Goal: Transaction & Acquisition: Purchase product/service

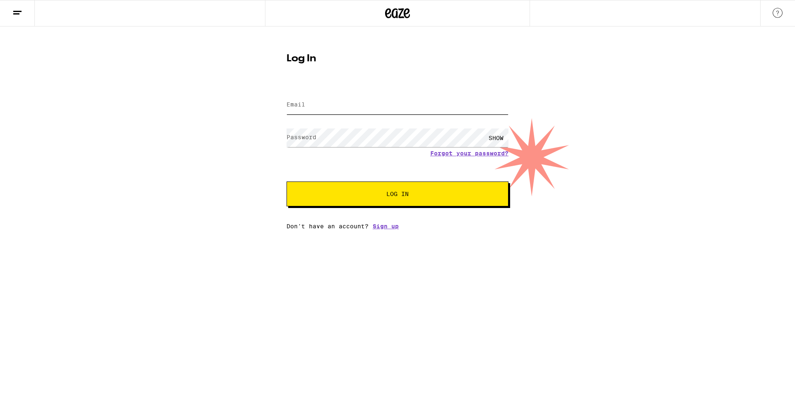
click at [415, 106] on input "Email" at bounding box center [398, 105] width 222 height 19
click at [0, 229] on com-1password-button at bounding box center [0, 229] width 0 height 0
type input "benwkramer@gmail.com"
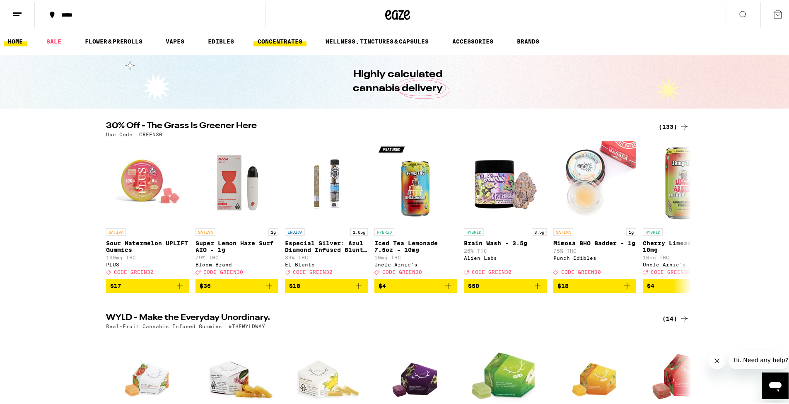
click at [293, 38] on link "CONCENTRATES" at bounding box center [279, 40] width 53 height 10
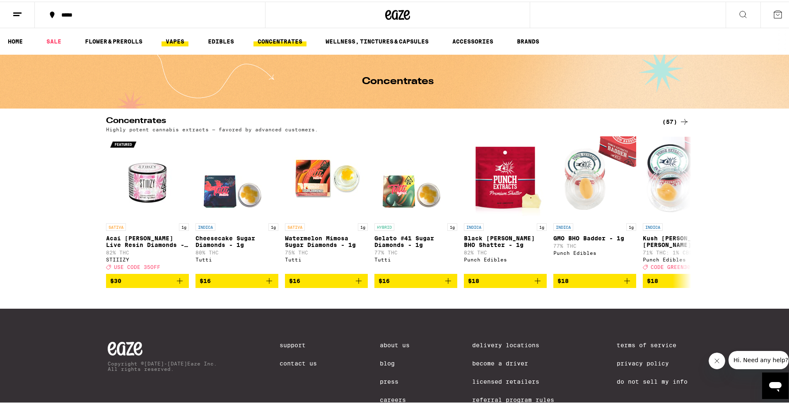
click at [180, 39] on link "VAPES" at bounding box center [175, 40] width 27 height 10
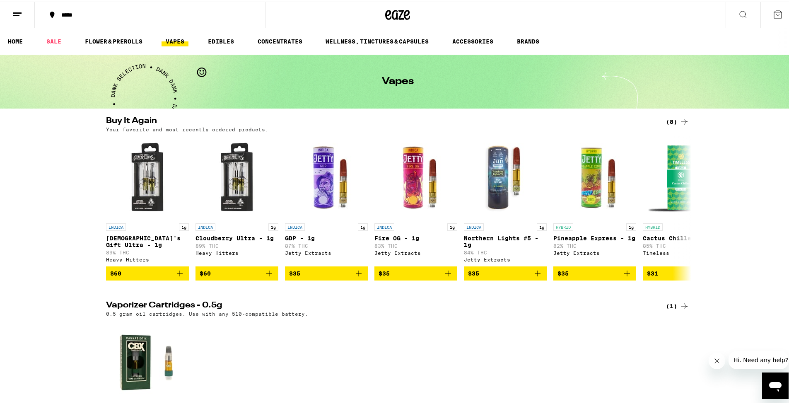
click at [72, 9] on button "*****" at bounding box center [150, 13] width 230 height 25
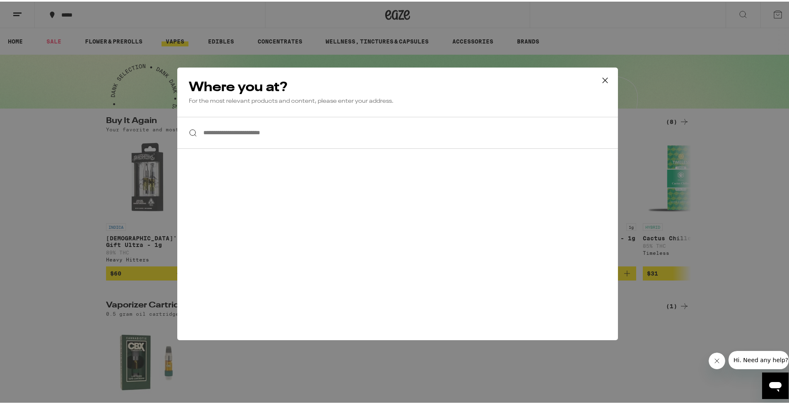
click at [280, 143] on input "**********" at bounding box center [397, 131] width 441 height 32
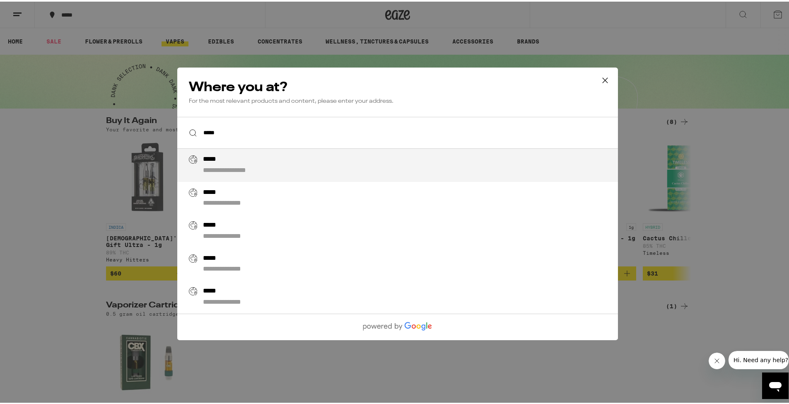
click at [294, 157] on div "**********" at bounding box center [414, 164] width 422 height 20
type input "**********"
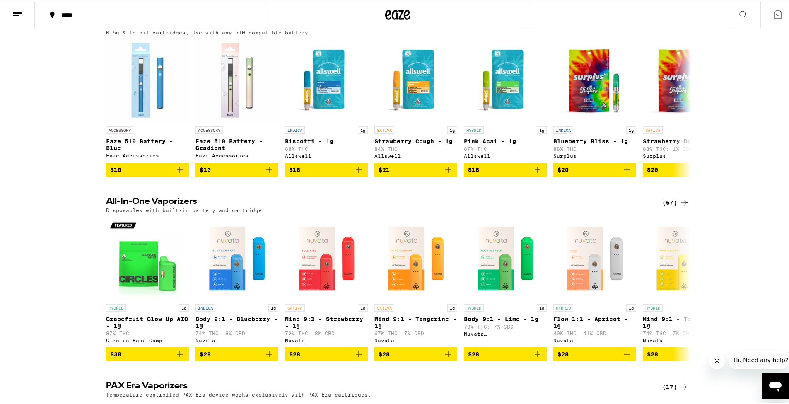
scroll to position [351, 0]
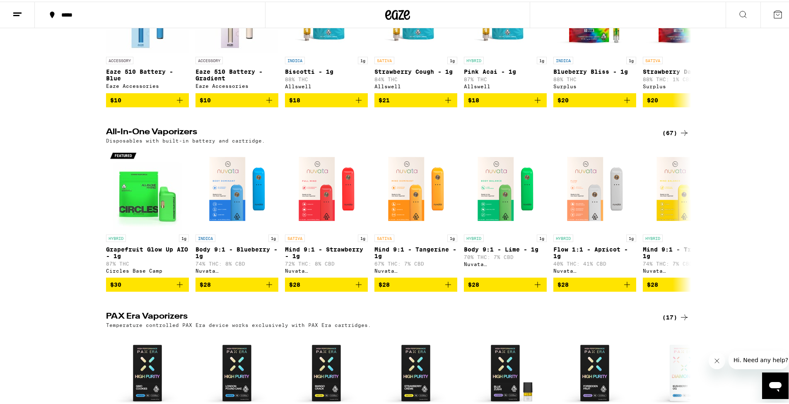
click at [668, 135] on div "(67)" at bounding box center [675, 131] width 27 height 10
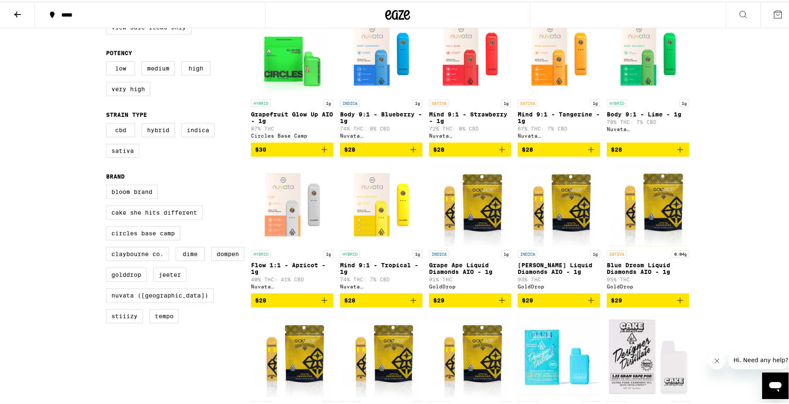
scroll to position [28, 0]
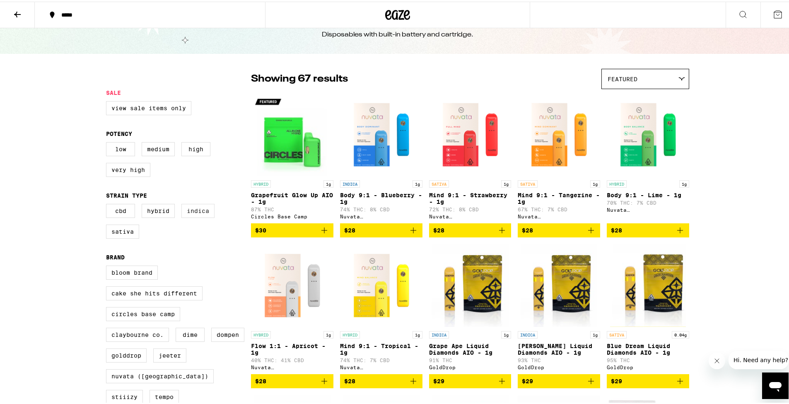
click at [192, 215] on label "Indica" at bounding box center [197, 209] width 33 height 14
click at [108, 204] on input "Indica" at bounding box center [108, 203] width 0 height 0
checkbox input "true"
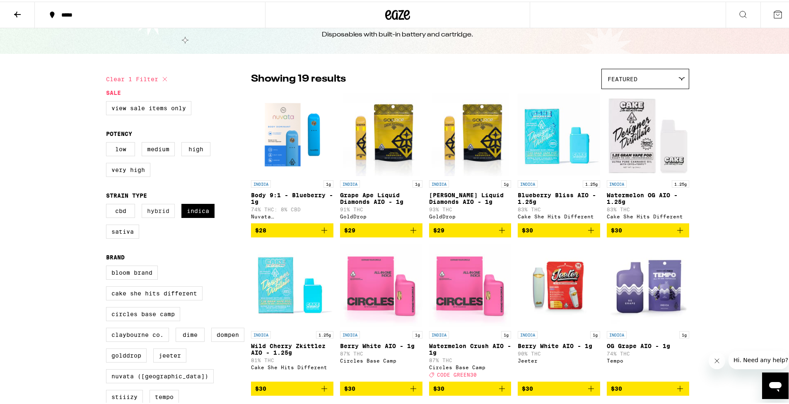
click at [168, 216] on label "Hybrid" at bounding box center [158, 209] width 33 height 14
click at [108, 204] on input "Hybrid" at bounding box center [108, 203] width 0 height 0
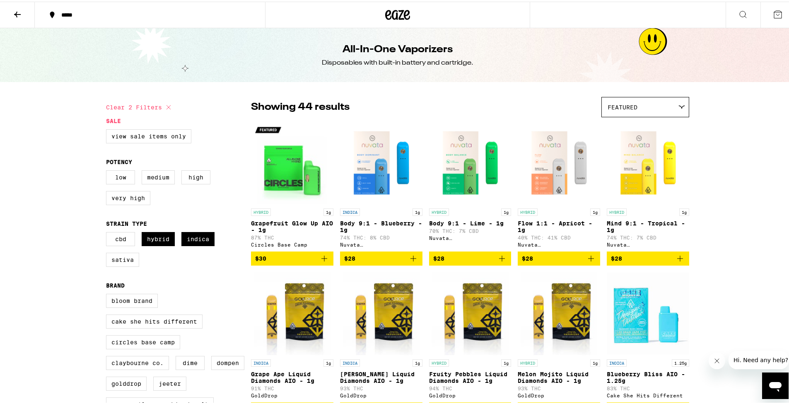
click at [676, 111] on div "Featured" at bounding box center [645, 105] width 87 height 19
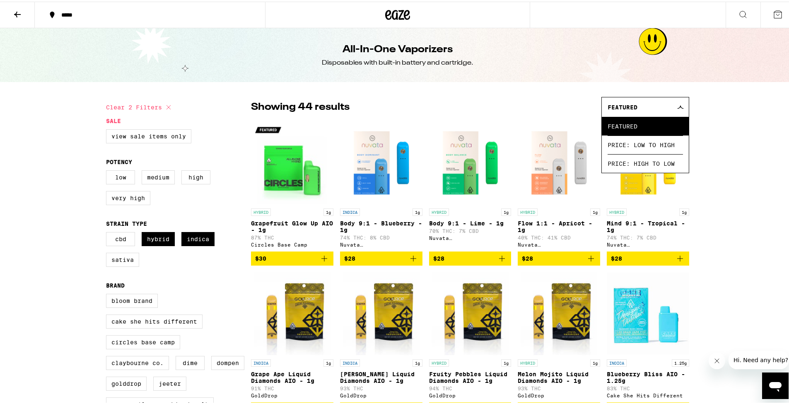
click at [654, 163] on span "Price: High to Low" at bounding box center [645, 161] width 75 height 19
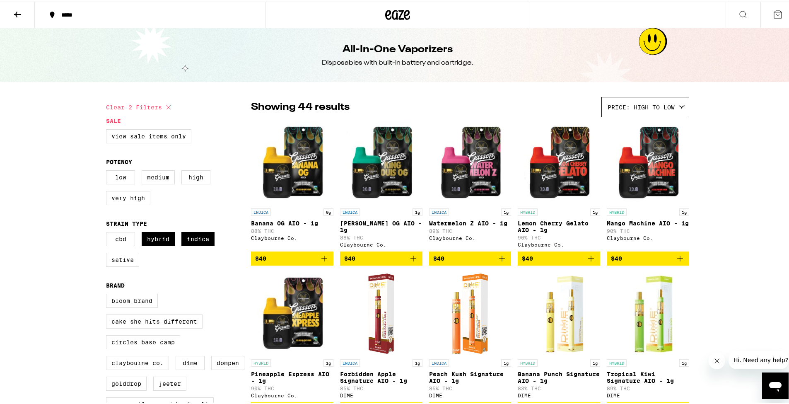
click at [292, 176] on img "Open page for Banana OG AIO - 1g from Claybourne Co." at bounding box center [292, 161] width 82 height 83
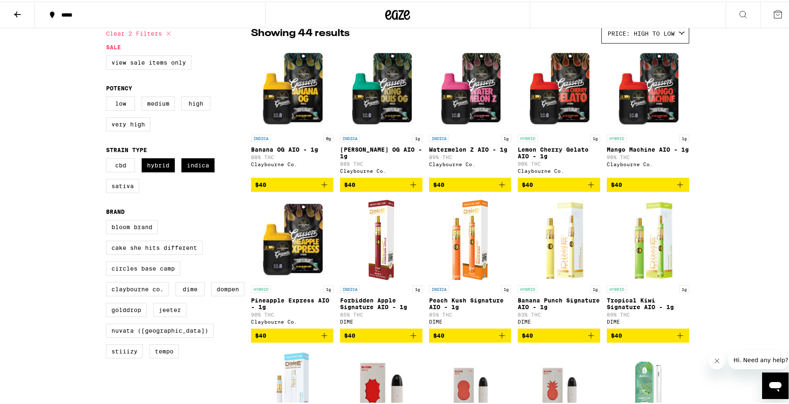
click at [322, 188] on icon "Add to bag" at bounding box center [324, 183] width 10 height 10
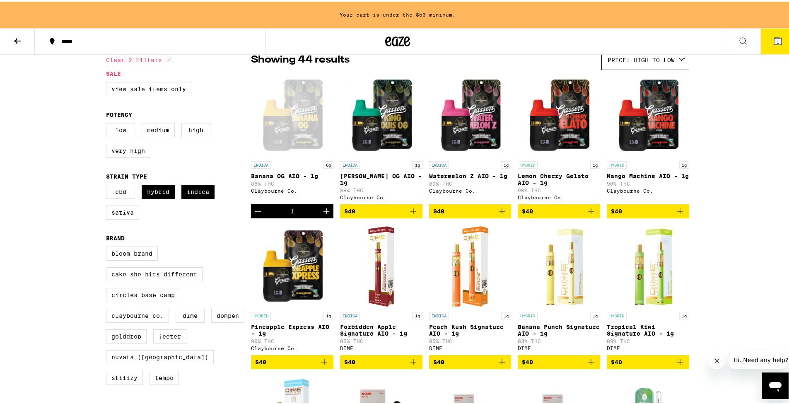
click at [591, 215] on icon "Add to bag" at bounding box center [591, 210] width 10 height 10
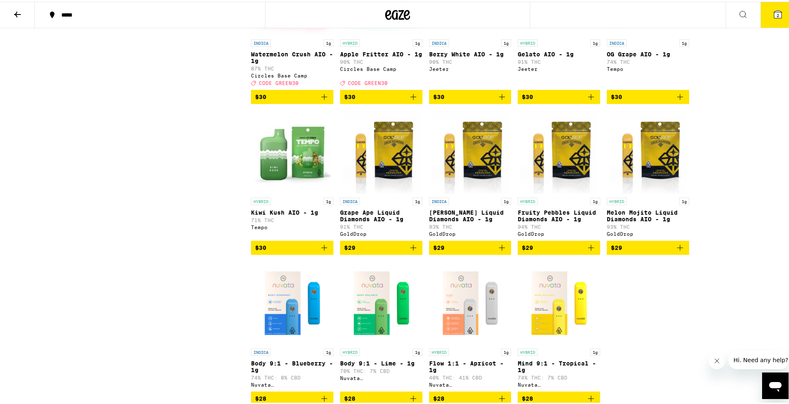
scroll to position [1131, 0]
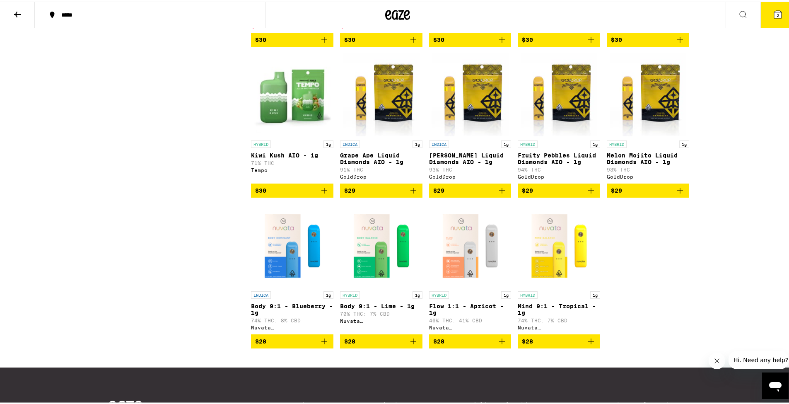
click at [282, 285] on img "Open page for Body 9:1 - Blueberry - 1g from Nuvata (CA)" at bounding box center [292, 244] width 82 height 83
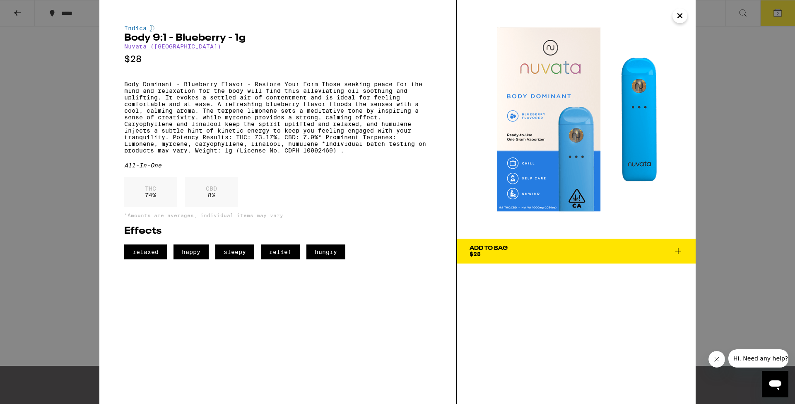
click at [603, 246] on span "Add To Bag $28" at bounding box center [577, 251] width 214 height 12
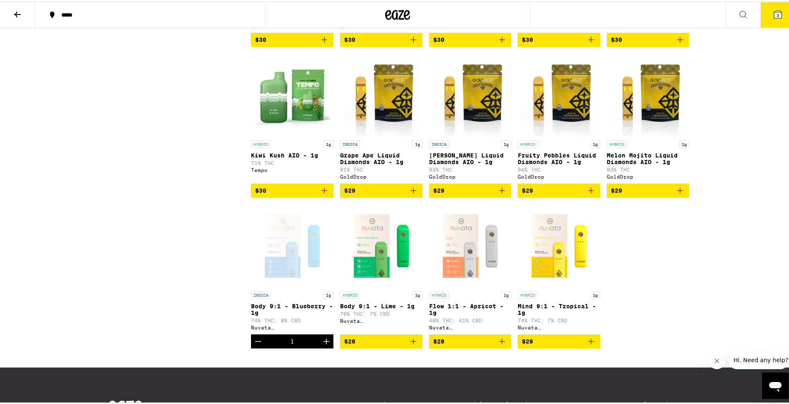
click at [544, 285] on img "Open page for Mind 9:1 - Tropical - 1g from Nuvata (CA)" at bounding box center [559, 244] width 82 height 83
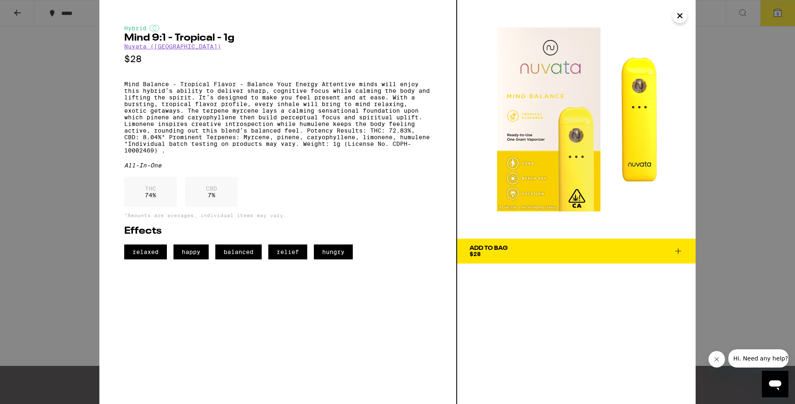
click at [535, 252] on span "Add To Bag $28" at bounding box center [577, 251] width 214 height 12
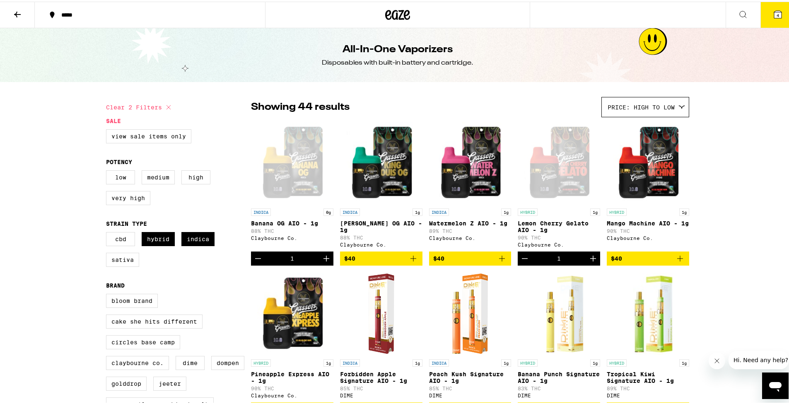
click at [164, 103] on icon at bounding box center [169, 106] width 10 height 10
checkbox input "false"
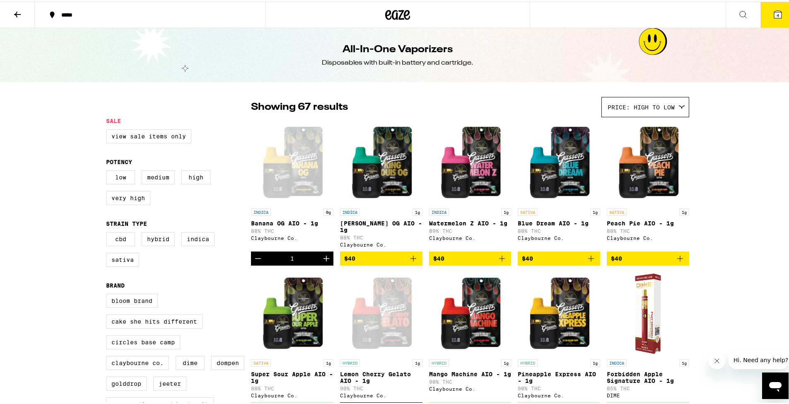
click at [21, 17] on icon at bounding box center [17, 13] width 10 height 10
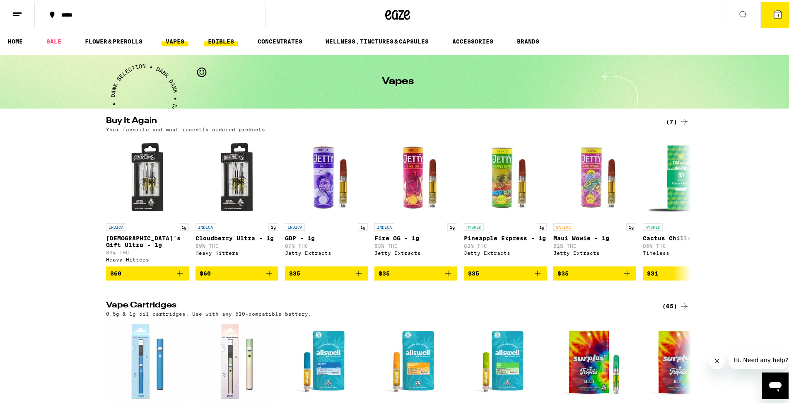
click at [226, 40] on link "EDIBLES" at bounding box center [221, 40] width 34 height 10
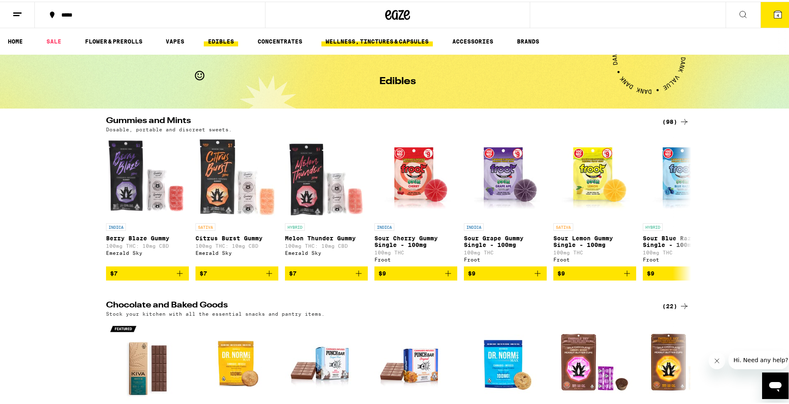
click at [340, 43] on link "WELLNESS, TINCTURES & CAPSULES" at bounding box center [376, 40] width 111 height 10
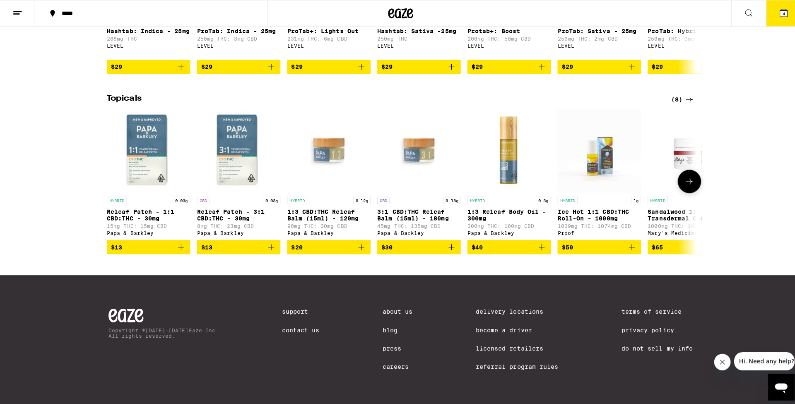
scroll to position [92, 0]
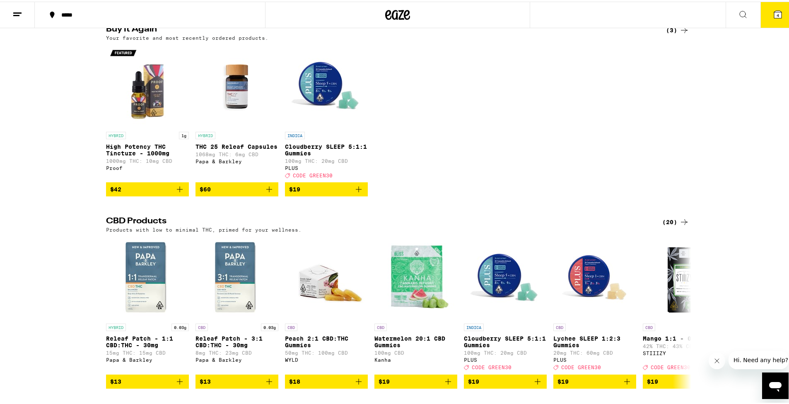
click at [763, 20] on button "4" at bounding box center [777, 13] width 35 height 26
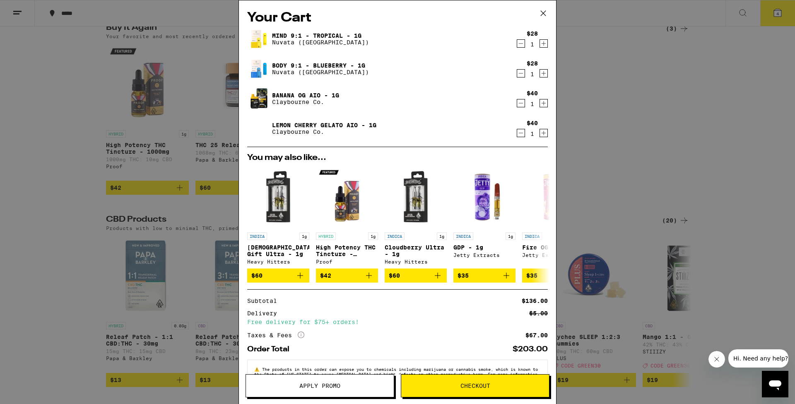
scroll to position [30, 0]
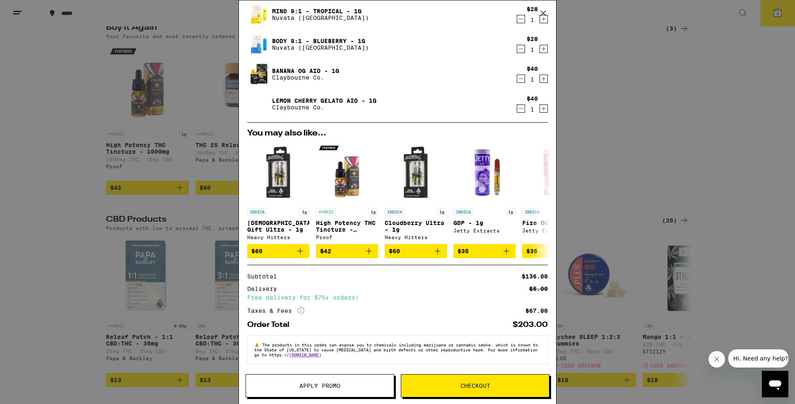
click at [500, 384] on span "Checkout" at bounding box center [475, 386] width 148 height 6
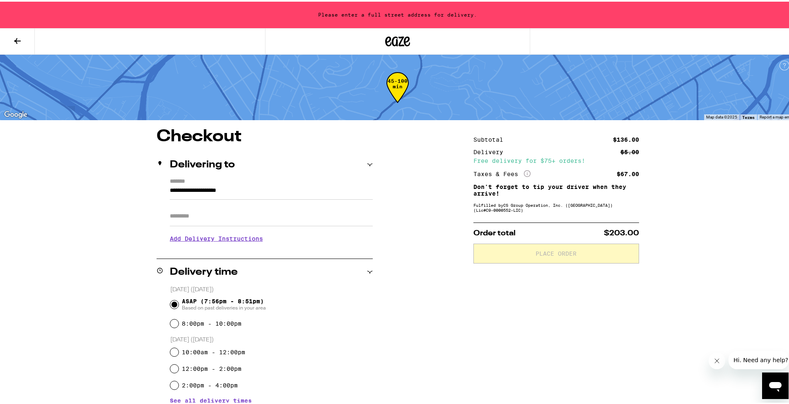
click at [193, 190] on input "**********" at bounding box center [271, 191] width 203 height 14
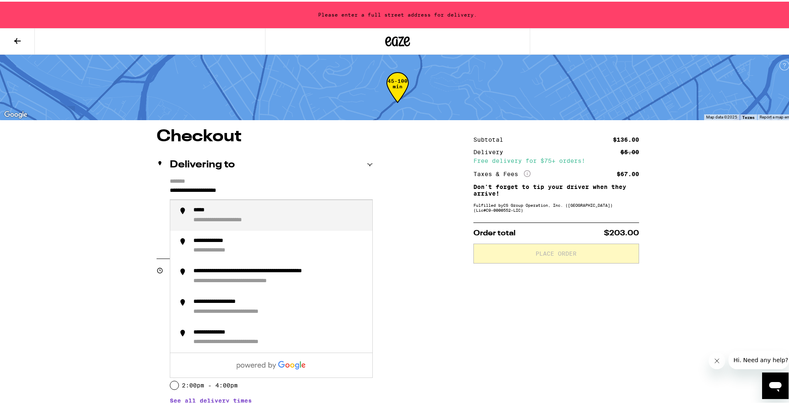
click at [193, 190] on input "**********" at bounding box center [271, 191] width 203 height 14
click at [215, 216] on div "**********" at bounding box center [221, 218] width 56 height 7
type input "**********"
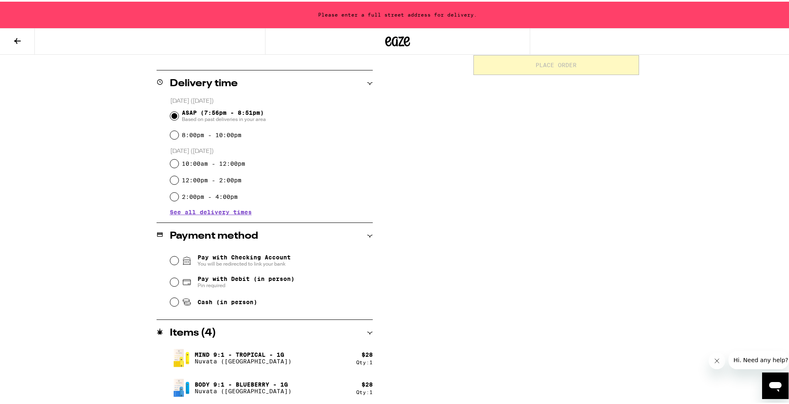
scroll to position [216, 0]
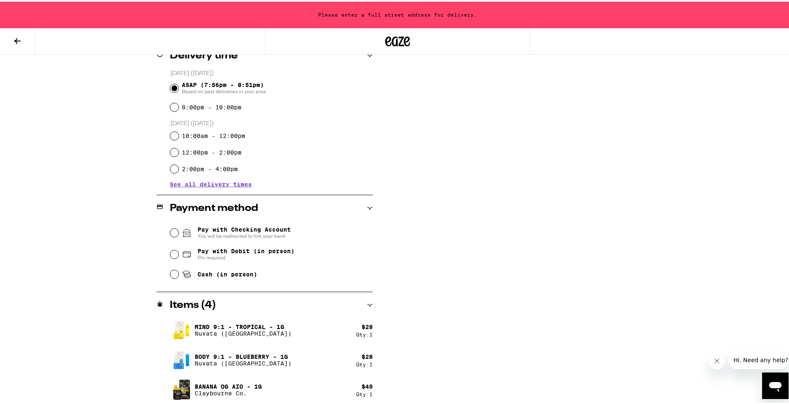
click at [171, 253] on input "Pay with Debit (in person) Pin required" at bounding box center [174, 252] width 8 height 8
radio input "true"
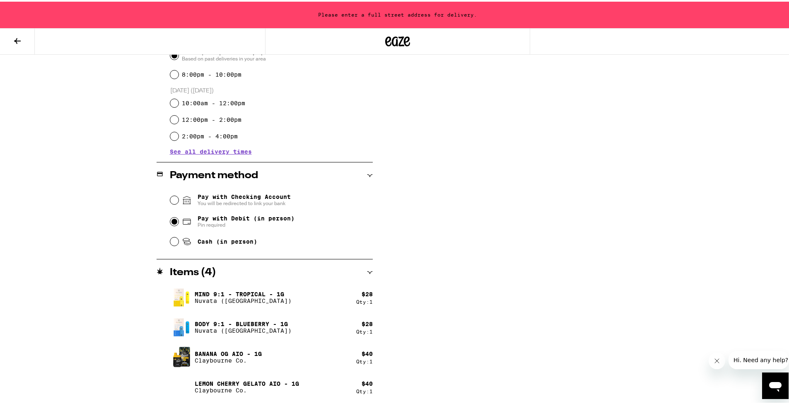
scroll to position [0, 0]
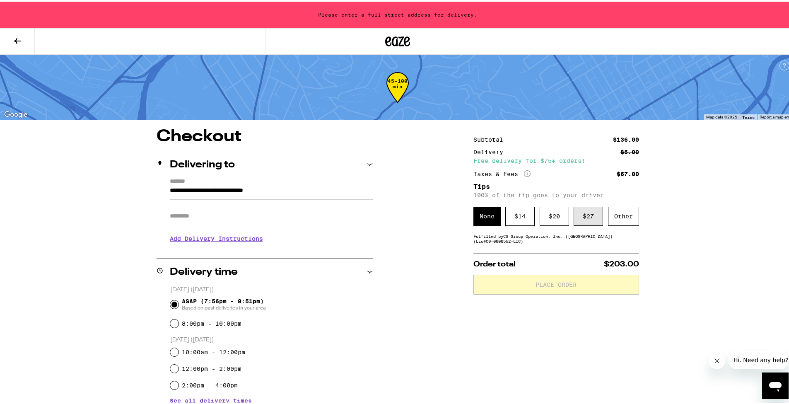
click at [578, 222] on div "$ 27" at bounding box center [588, 214] width 29 height 19
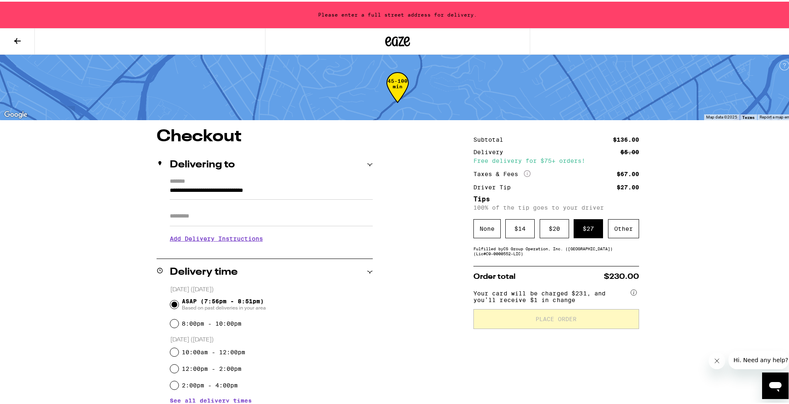
click at [515, 295] on span "Your card will be charged $231, and you’ll receive $1 in change" at bounding box center [551, 293] width 156 height 16
click at [226, 239] on h3 "Add Delivery Instructions" at bounding box center [271, 236] width 203 height 19
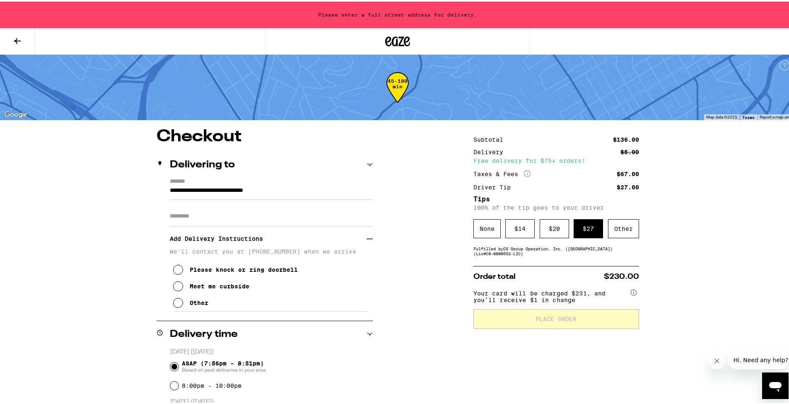
drag, startPoint x: 528, startPoint y: 256, endPoint x: 478, endPoint y: 244, distance: 51.4
click at [234, 195] on input "**********" at bounding box center [271, 191] width 203 height 14
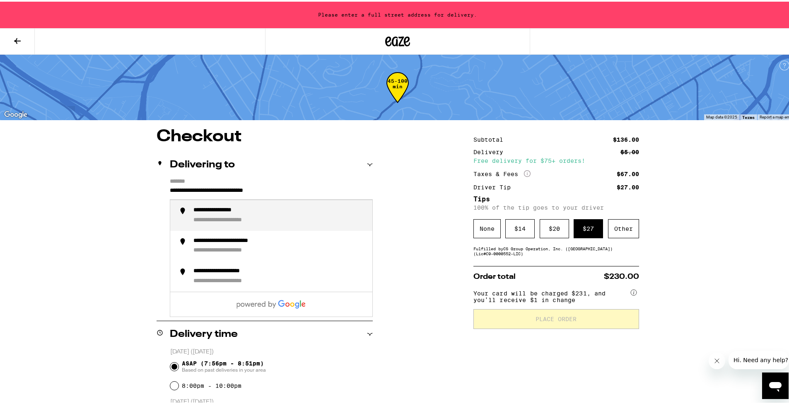
click at [256, 217] on div "**********" at bounding box center [236, 218] width 86 height 7
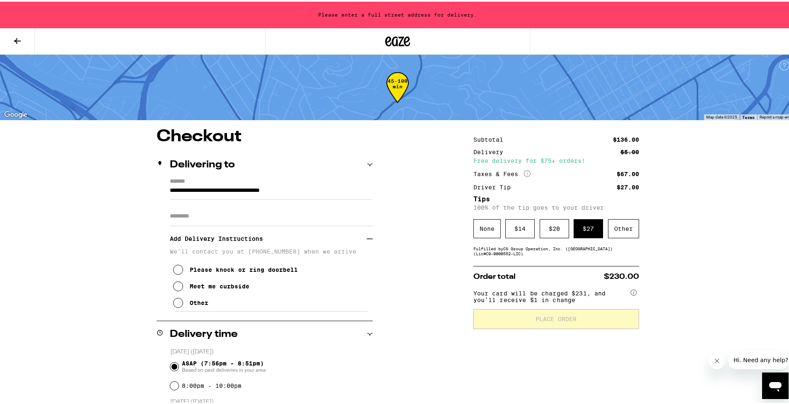
type input "**********"
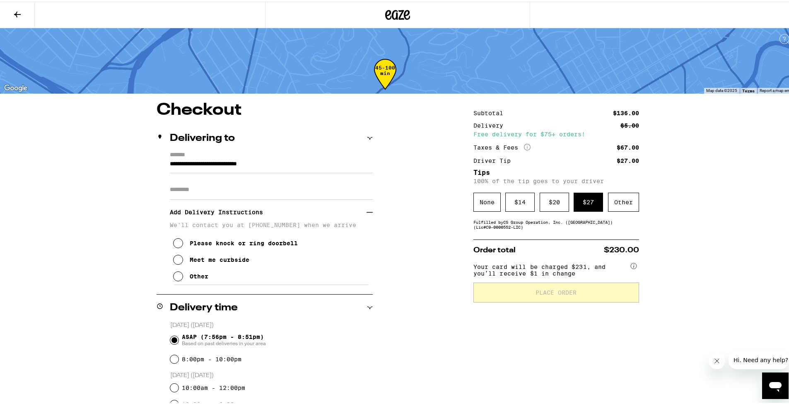
click at [230, 218] on h3 "Add Delivery Instructions" at bounding box center [268, 210] width 197 height 19
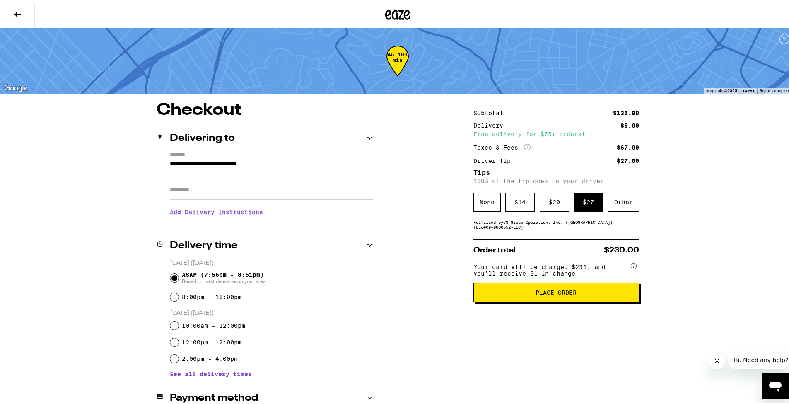
click at [588, 301] on button "Place Order" at bounding box center [556, 291] width 166 height 20
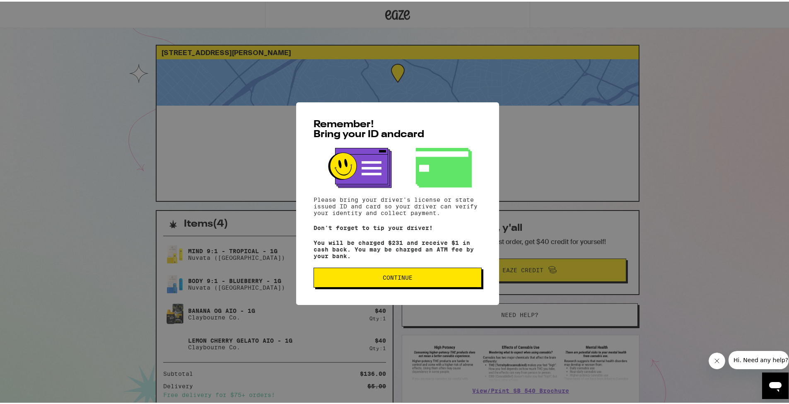
click at [360, 279] on span "Continue" at bounding box center [398, 276] width 154 height 6
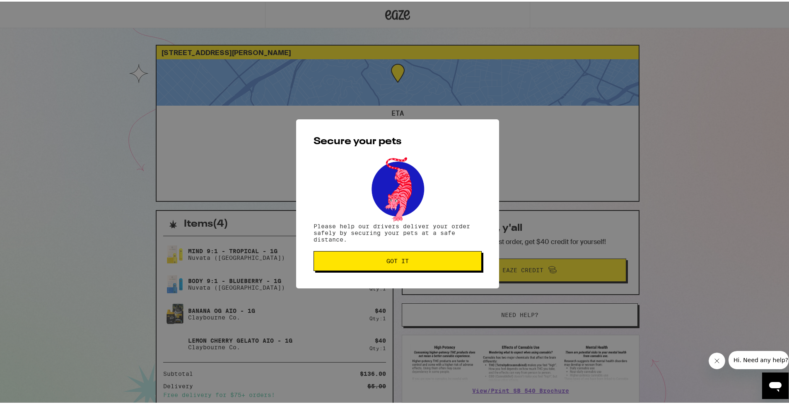
click at [402, 265] on button "Got it" at bounding box center [398, 259] width 168 height 20
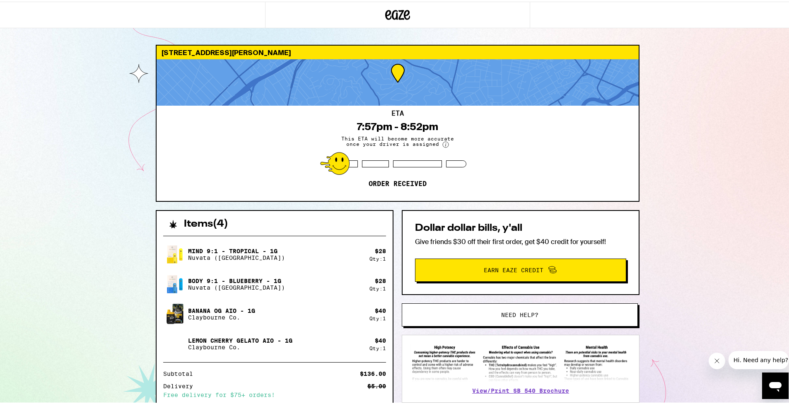
click at [423, 185] on p "Order received" at bounding box center [398, 182] width 58 height 8
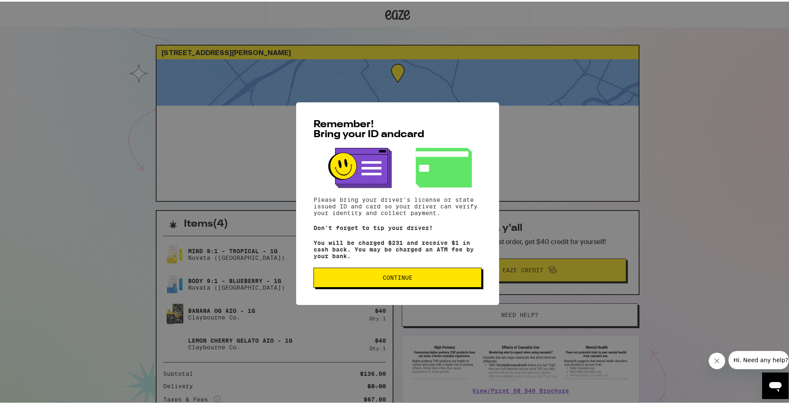
click at [424, 279] on span "Continue" at bounding box center [398, 276] width 154 height 6
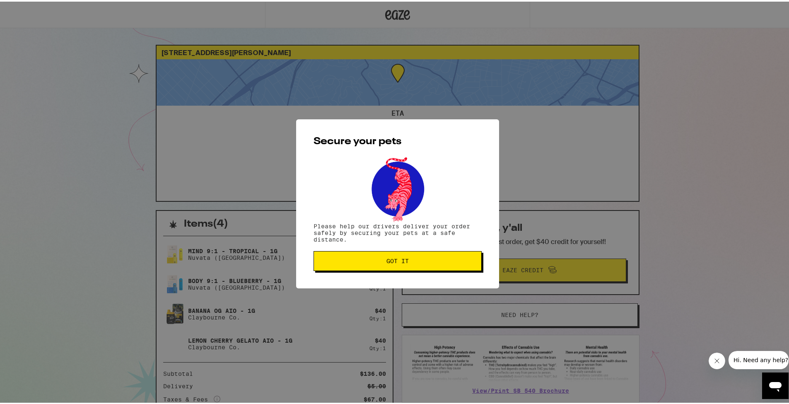
click at [425, 261] on span "Got it" at bounding box center [398, 259] width 154 height 6
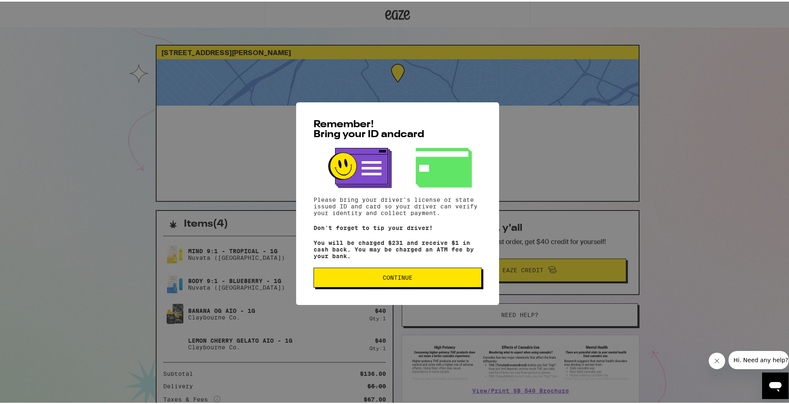
click at [405, 276] on span "Continue" at bounding box center [398, 276] width 30 height 6
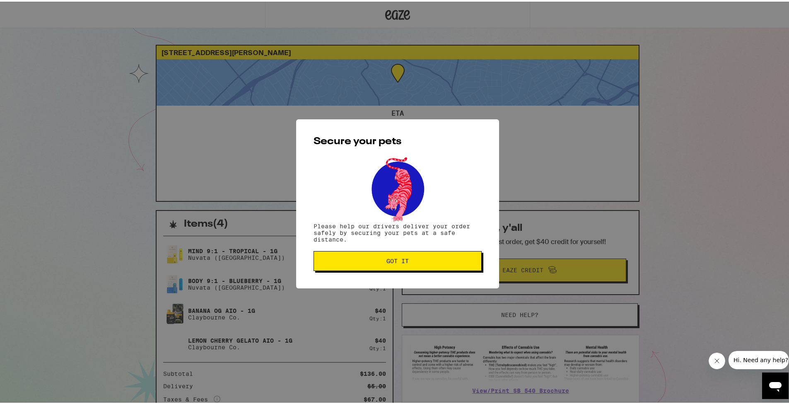
click at [410, 264] on button "Got it" at bounding box center [398, 259] width 168 height 20
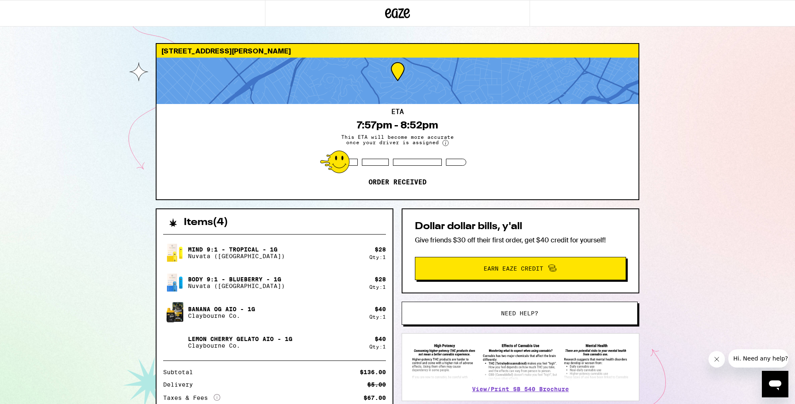
click at [396, 17] on icon at bounding box center [398, 13] width 12 height 10
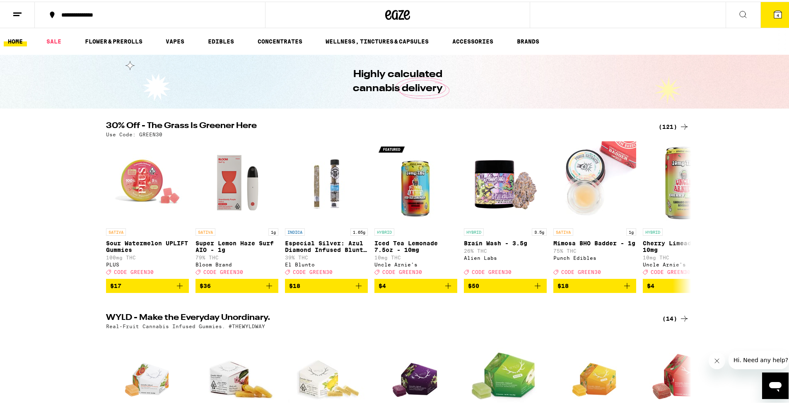
click at [776, 23] on button "4" at bounding box center [777, 13] width 35 height 26
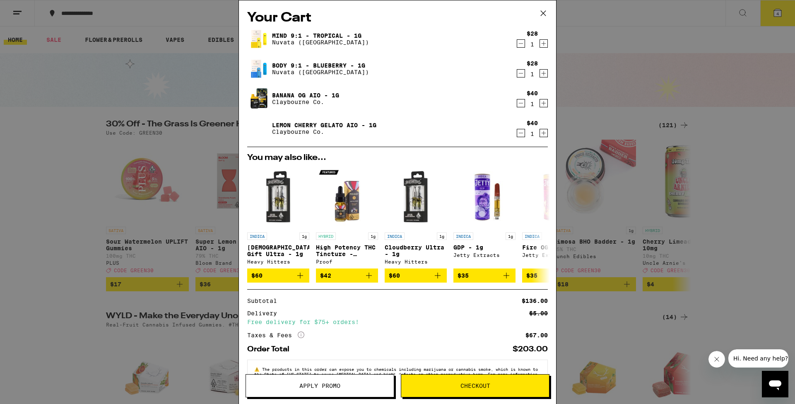
click at [700, 86] on div "Your Cart Mind 9:1 - Tropical - 1g Nuvata (CA) $28 1 Body 9:1 - Blueberry - 1g …" at bounding box center [397, 202] width 795 height 404
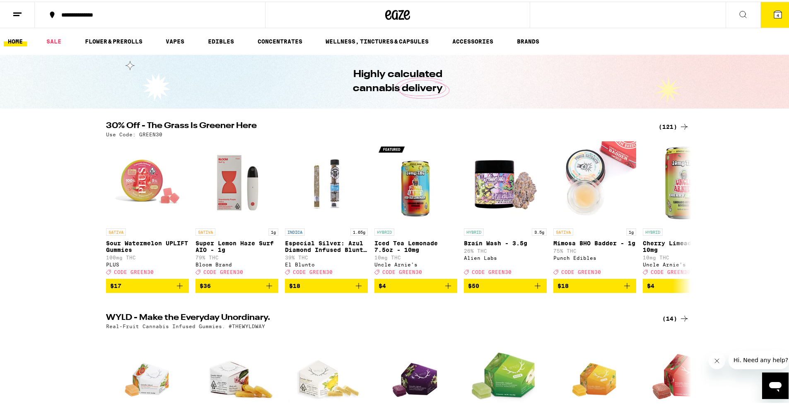
click at [20, 14] on icon at bounding box center [17, 13] width 10 height 10
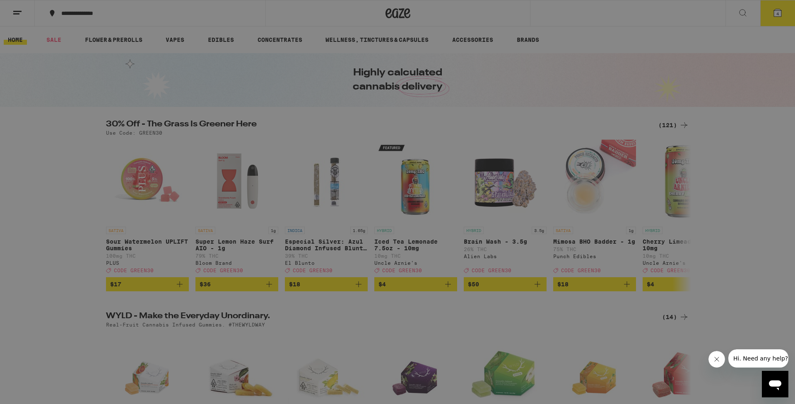
click at [81, 290] on link "Account" at bounding box center [114, 290] width 145 height 10
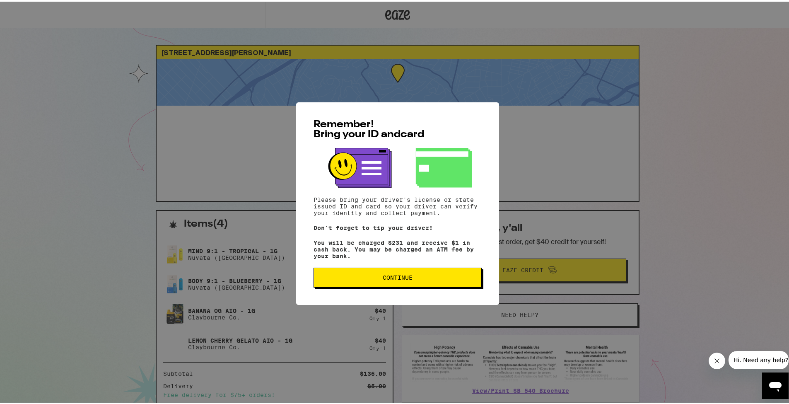
click at [406, 279] on span "Continue" at bounding box center [398, 276] width 30 height 6
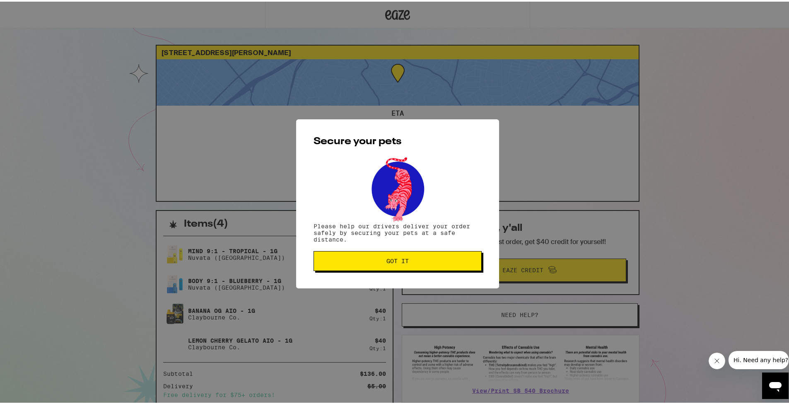
click at [396, 264] on button "Got it" at bounding box center [398, 259] width 168 height 20
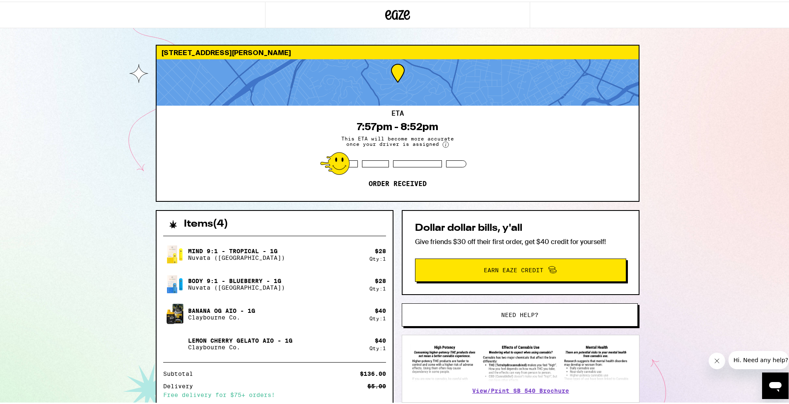
click at [340, 166] on div at bounding box center [334, 161] width 29 height 23
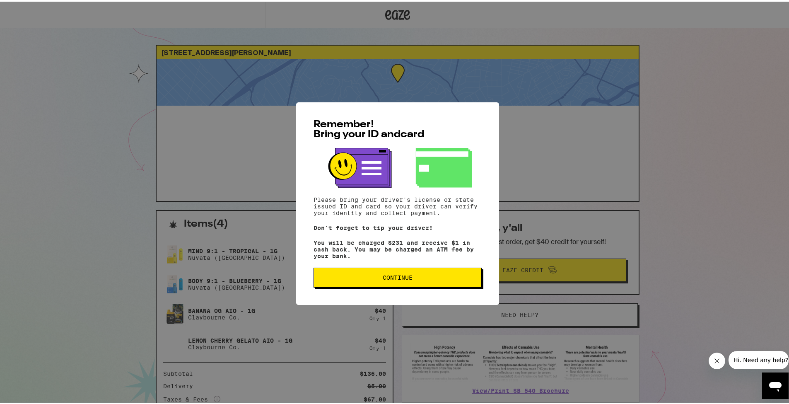
click at [406, 279] on span "Continue" at bounding box center [398, 276] width 30 height 6
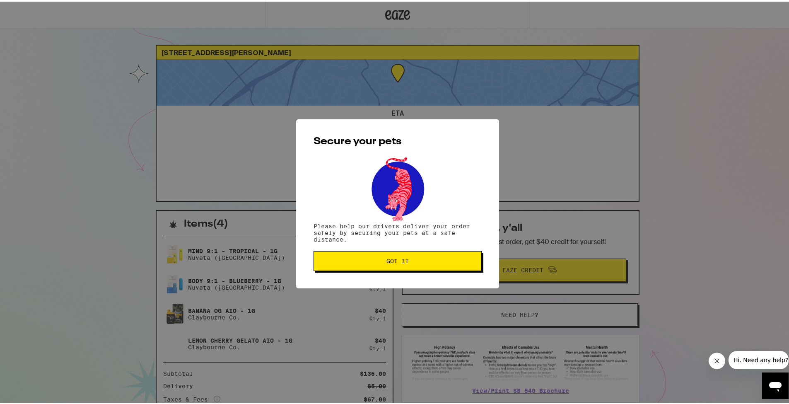
click at [405, 258] on span "Got it" at bounding box center [397, 259] width 22 height 6
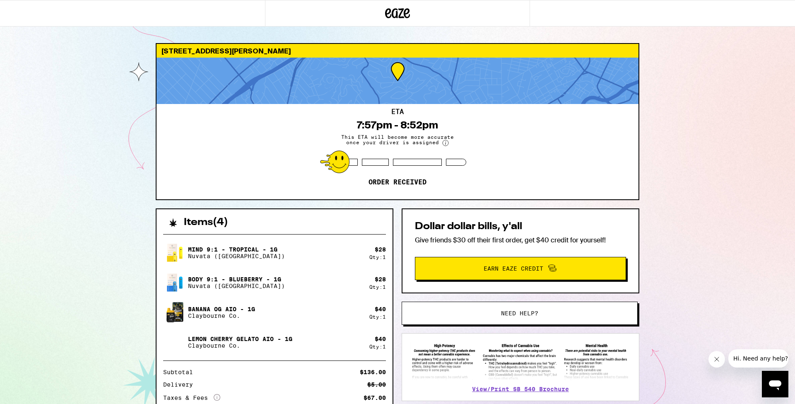
click at [680, 220] on div "4523 Palmero Dr Los Angeles 90065 ETA 7:57pm - 8:52pm This ETA will become more…" at bounding box center [397, 258] width 795 height 516
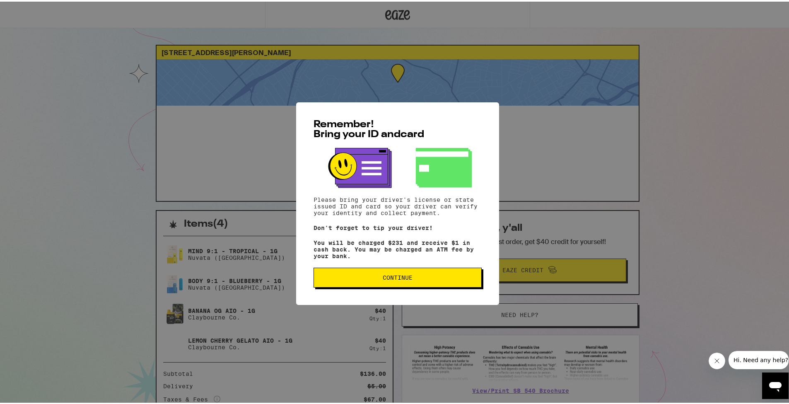
click at [429, 284] on button "Continue" at bounding box center [398, 276] width 168 height 20
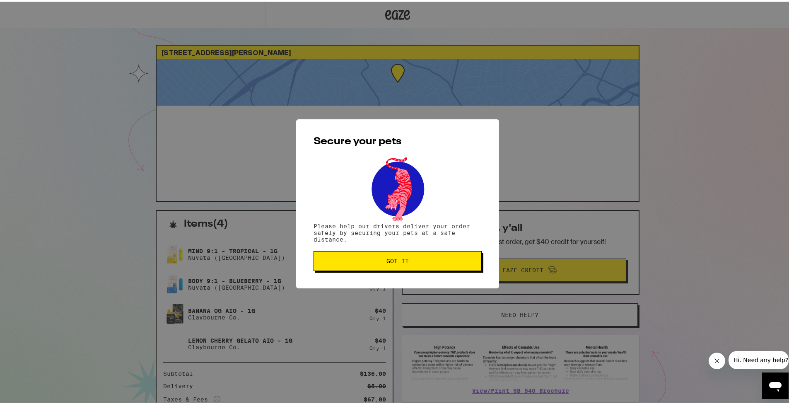
click at [421, 270] on div "Secure your pets Please help our drivers deliver your order safely by securing …" at bounding box center [397, 202] width 203 height 169
click at [418, 264] on button "Got it" at bounding box center [398, 259] width 168 height 20
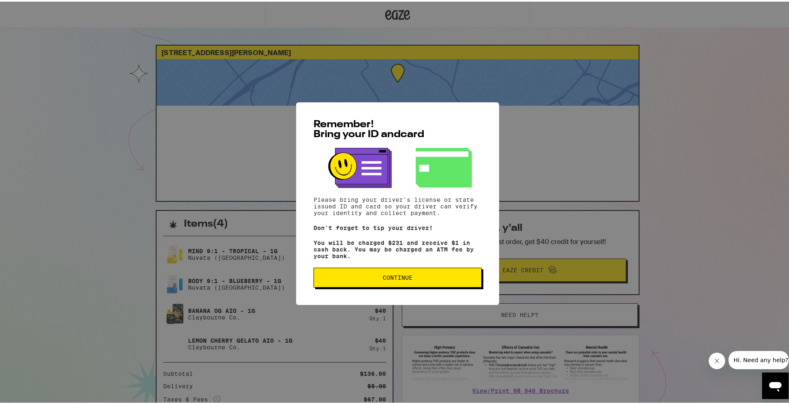
click at [420, 279] on span "Continue" at bounding box center [398, 276] width 154 height 6
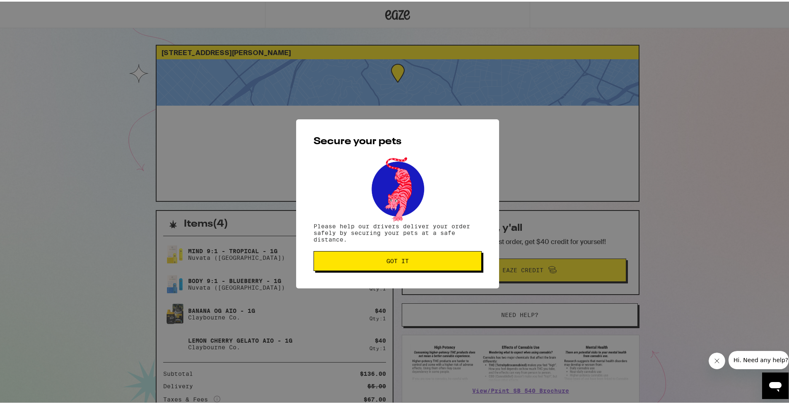
click at [397, 257] on span "Got it" at bounding box center [397, 259] width 22 height 6
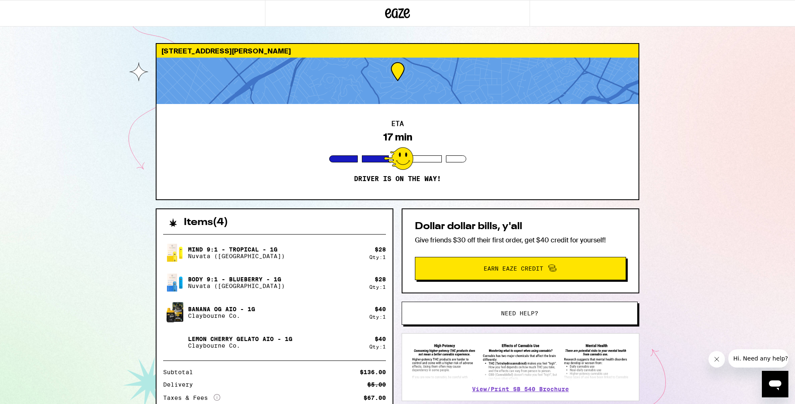
click at [415, 77] on div at bounding box center [398, 81] width 482 height 46
click at [80, 243] on div "4523 Palmero Dr Los Angeles 90065 ETA 16 min Driver is on the way! Items ( 4 ) …" at bounding box center [397, 258] width 795 height 516
click at [746, 231] on div "4523 Palmero Dr Los Angeles 90065 ETA 16 min Driver is on the way! Items ( 4 ) …" at bounding box center [397, 258] width 795 height 516
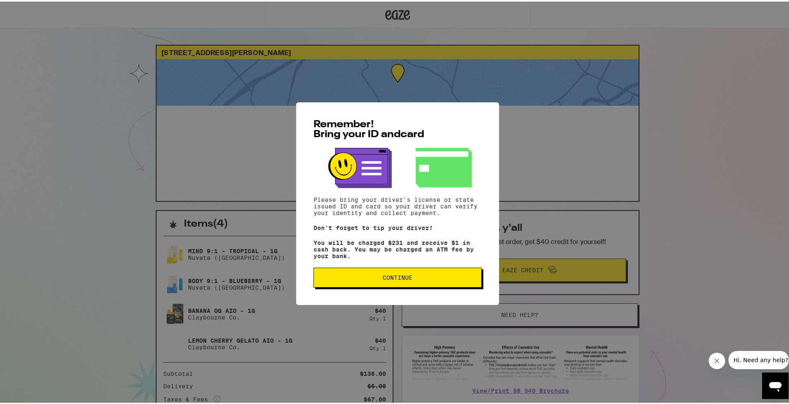
click at [350, 276] on span "Continue" at bounding box center [398, 276] width 154 height 6
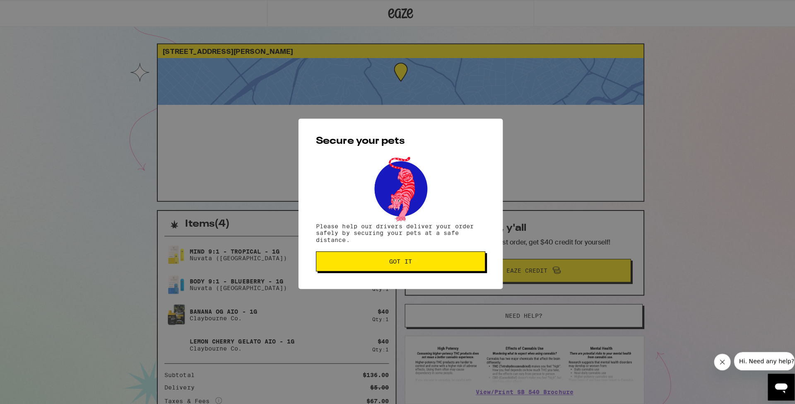
scroll to position [115, 0]
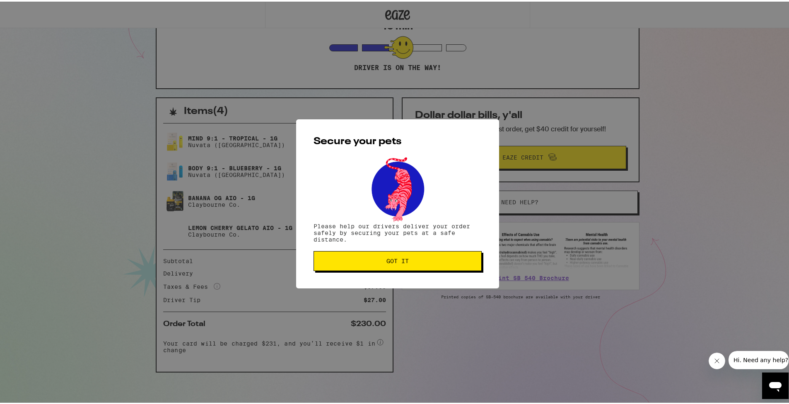
click at [352, 252] on button "Got it" at bounding box center [398, 259] width 168 height 20
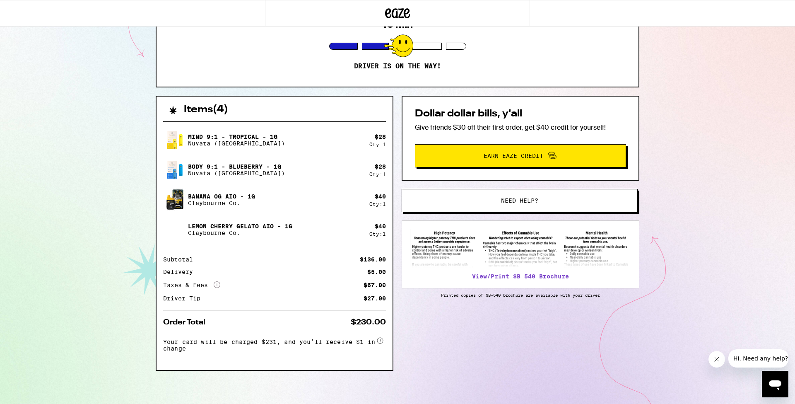
scroll to position [0, 0]
click at [650, 73] on div "4523 Palmero Dr Los Angeles 90065 ETA 15 min Driver is on the way! Items ( 4 ) …" at bounding box center [397, 145] width 795 height 516
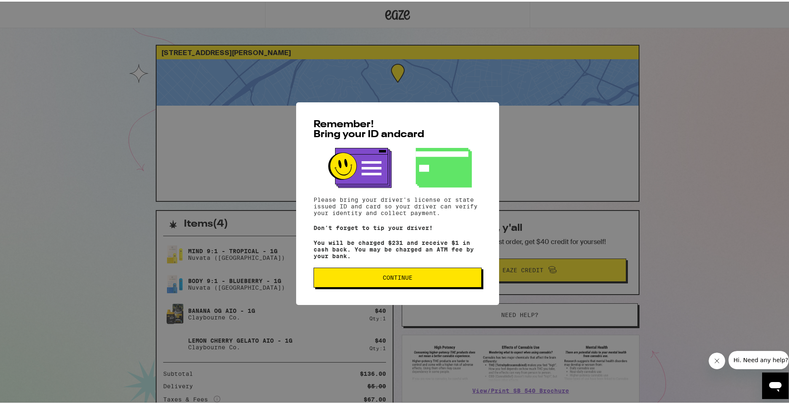
click at [402, 286] on button "Continue" at bounding box center [398, 276] width 168 height 20
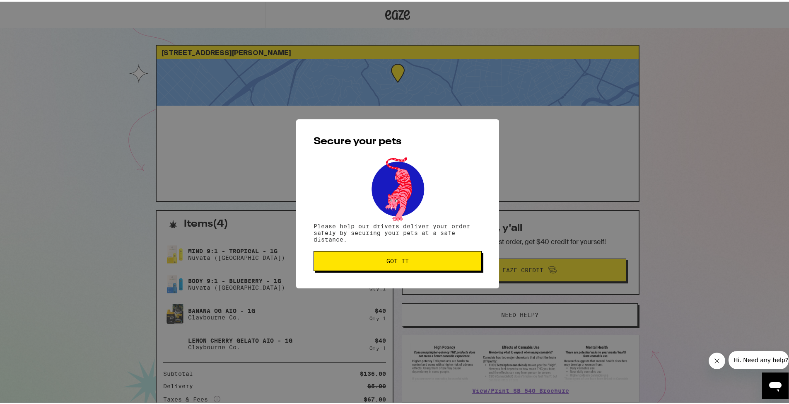
click at [413, 267] on button "Got it" at bounding box center [398, 259] width 168 height 20
